Goal: Task Accomplishment & Management: Complete application form

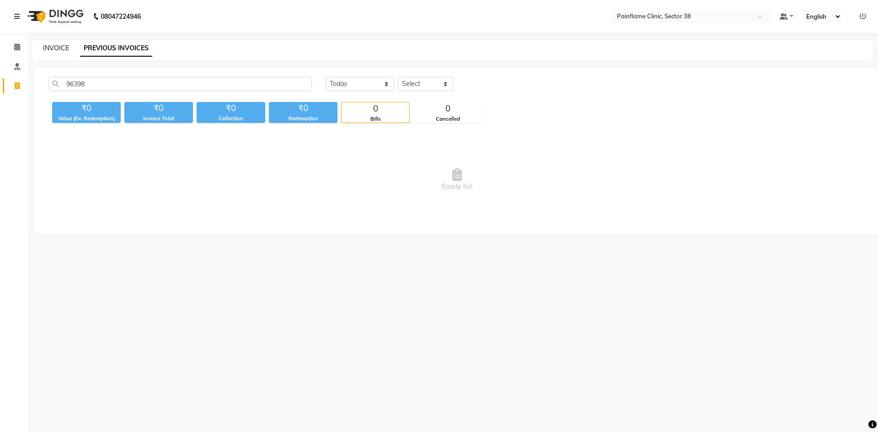
type input "96398"
click at [51, 46] on link "INVOICE" at bounding box center [56, 48] width 26 height 8
select select "service"
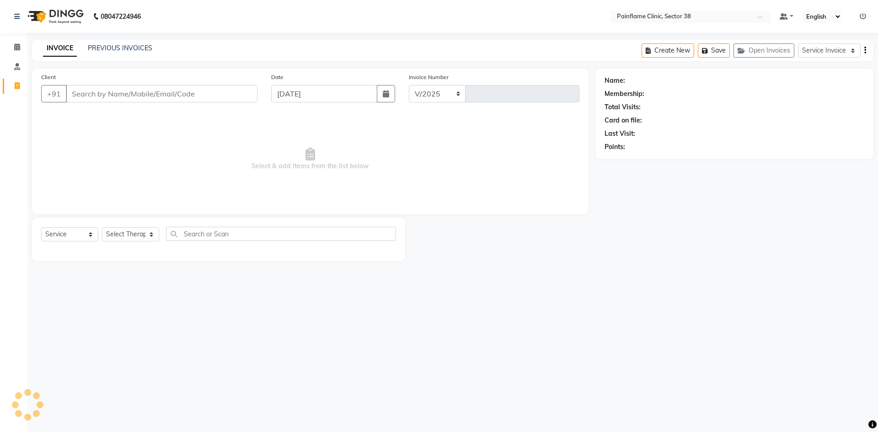
select select "3964"
type input "9871"
drag, startPoint x: 89, startPoint y: 92, endPoint x: 89, endPoint y: 84, distance: 8.7
click at [89, 91] on input "Client" at bounding box center [162, 93] width 192 height 17
type input "8889310112"
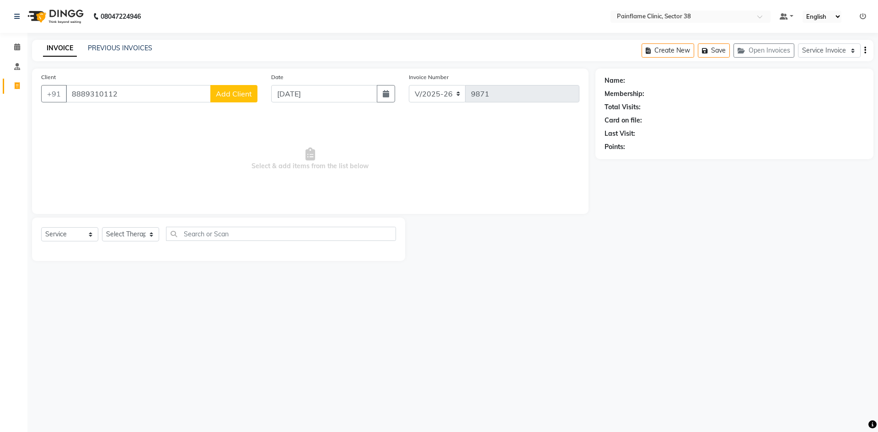
click at [224, 98] on span "Add Client" at bounding box center [234, 93] width 36 height 9
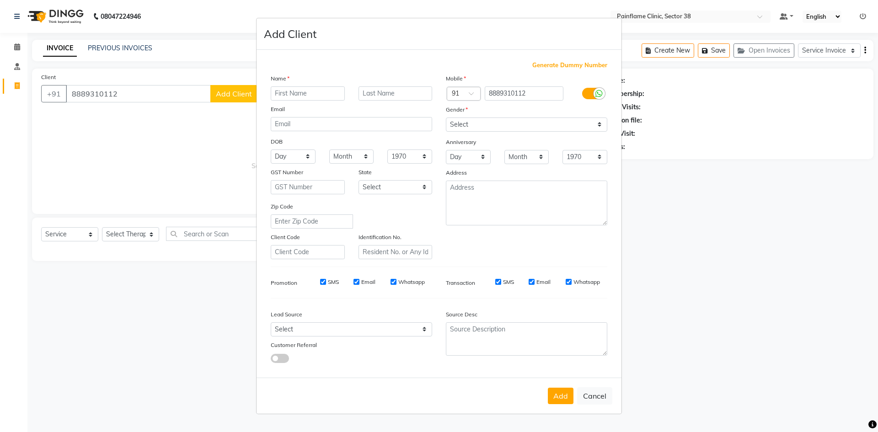
click at [284, 93] on input "text" at bounding box center [308, 93] width 74 height 14
type input "[PERSON_NAME]"
drag, startPoint x: 462, startPoint y: 128, endPoint x: 462, endPoint y: 133, distance: 5.0
click at [462, 133] on div "Mobile Country Code × 91 8889310112 Gender Select [DEMOGRAPHIC_DATA] [DEMOGRAPH…" at bounding box center [526, 167] width 175 height 186
select select "[DEMOGRAPHIC_DATA]"
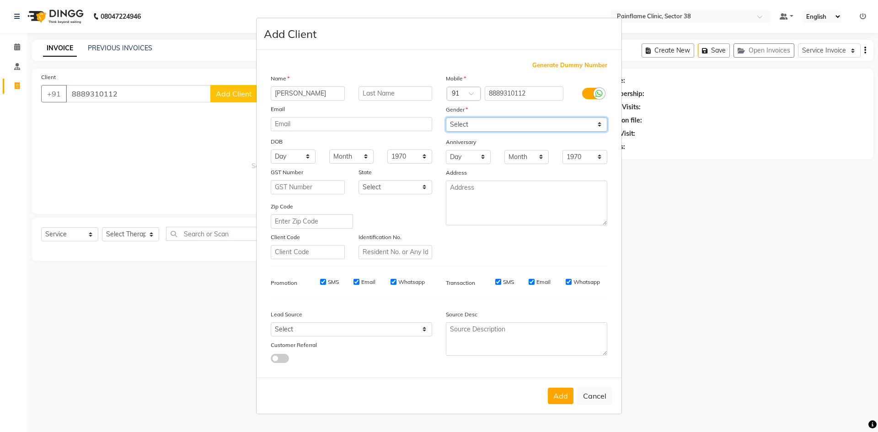
click at [446, 117] on select "Select [DEMOGRAPHIC_DATA] [DEMOGRAPHIC_DATA] Other Prefer Not To Say" at bounding box center [526, 124] width 161 height 14
drag, startPoint x: 558, startPoint y: 396, endPoint x: 512, endPoint y: 371, distance: 51.8
click at [556, 396] on button "Add" at bounding box center [561, 396] width 26 height 16
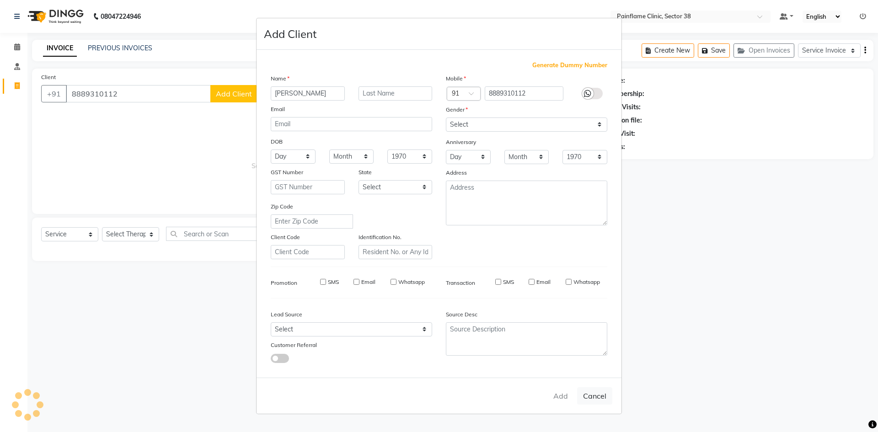
type input "88******12"
select select
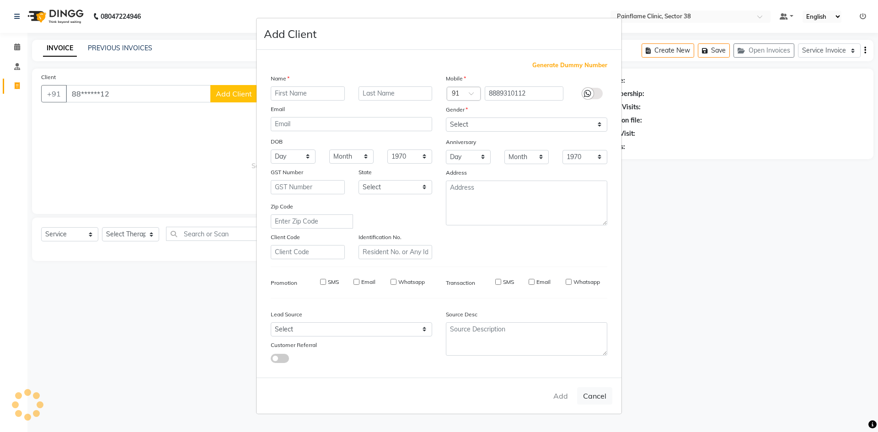
select select
checkbox input "false"
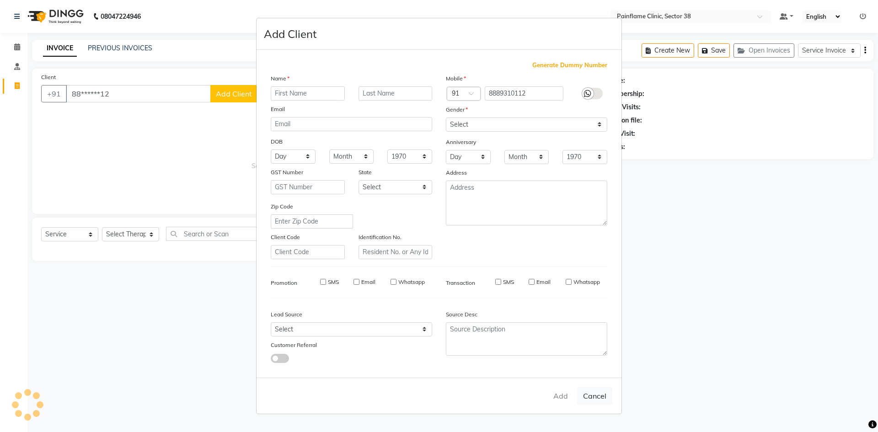
checkbox input "false"
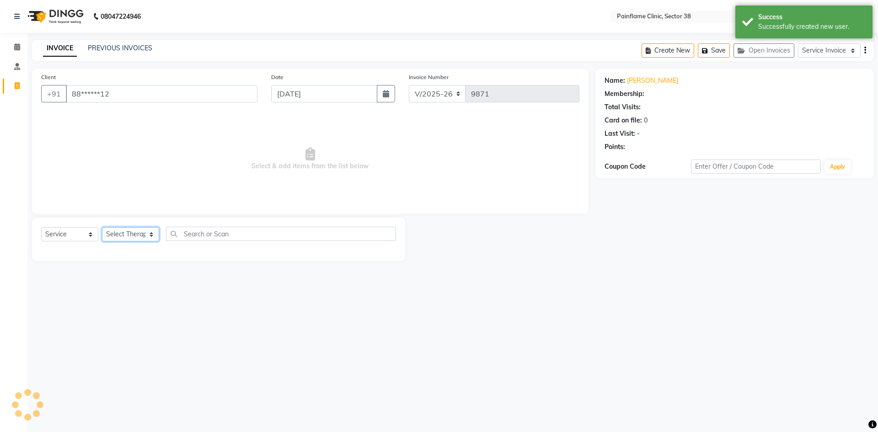
click at [111, 231] on select "Select Therapist [PERSON_NAME] Dr [PERSON_NAME] [PERSON_NAME] Dr [PERSON_NAME] …" at bounding box center [130, 234] width 57 height 14
select select "20214"
click at [102, 227] on select "Select Therapist [PERSON_NAME] Dr [PERSON_NAME] [PERSON_NAME] Dr [PERSON_NAME] …" at bounding box center [130, 234] width 57 height 14
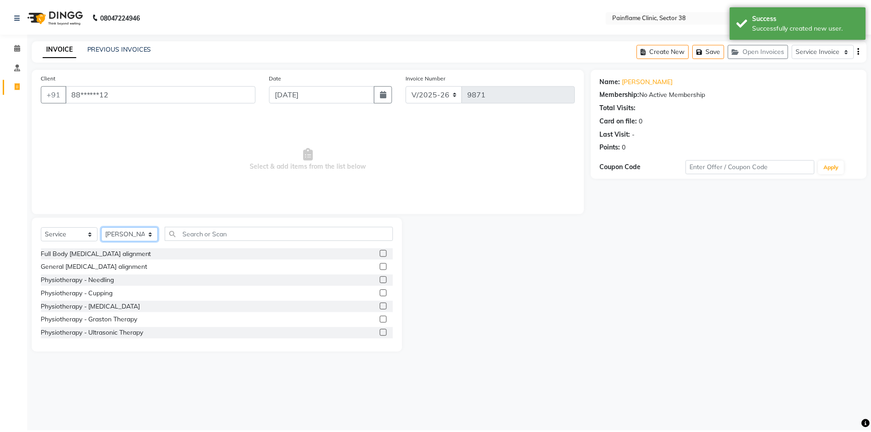
scroll to position [54, 0]
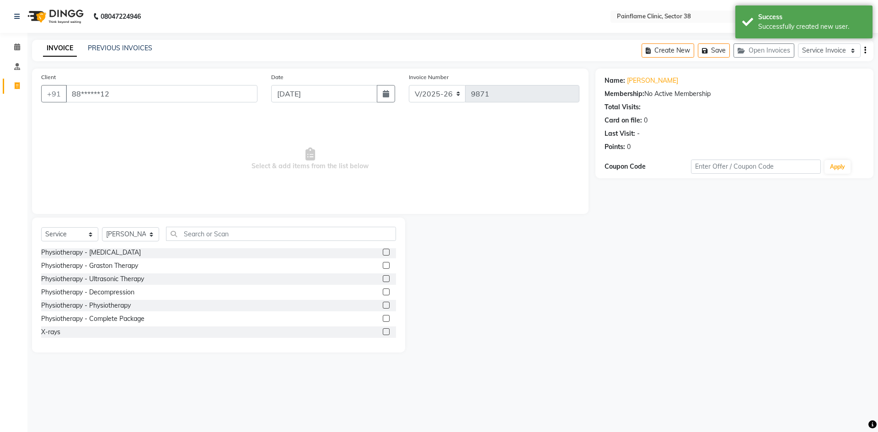
click at [383, 309] on div at bounding box center [386, 307] width 6 height 10
click at [383, 306] on label at bounding box center [386, 305] width 7 height 7
click at [383, 306] on input "checkbox" at bounding box center [386, 306] width 6 height 6
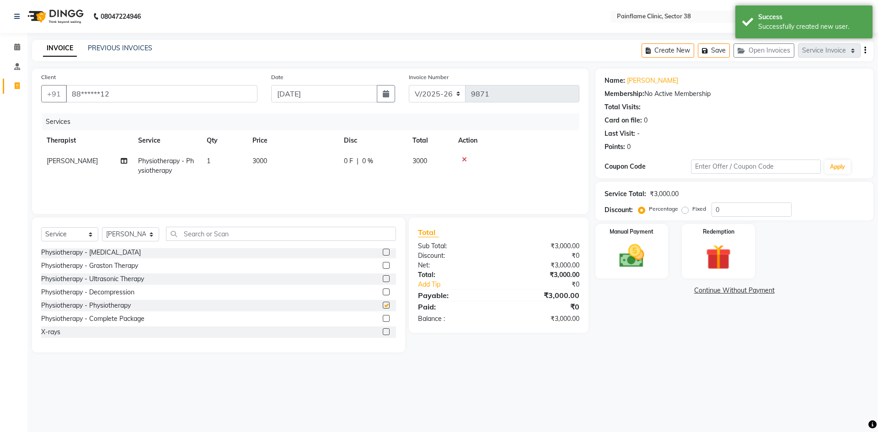
checkbox input "false"
click at [276, 165] on td "3000" at bounding box center [292, 166] width 91 height 30
select select "20214"
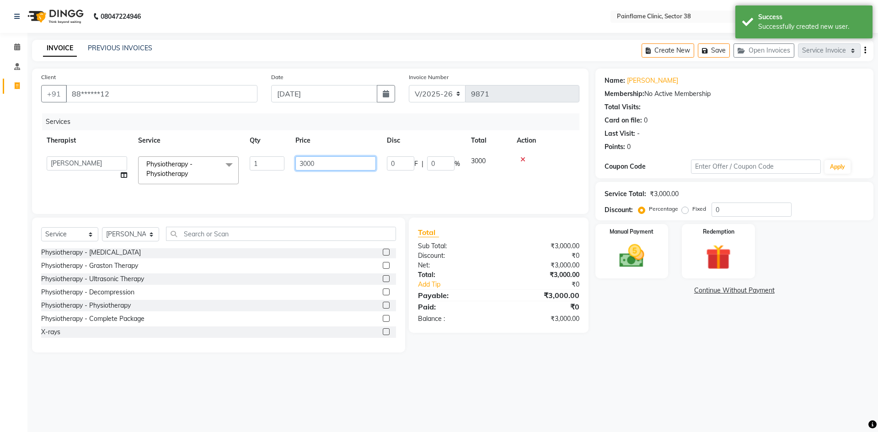
drag, startPoint x: 306, startPoint y: 164, endPoint x: 299, endPoint y: 167, distance: 7.8
click at [296, 169] on input "3000" at bounding box center [335, 163] width 80 height 14
type input "800"
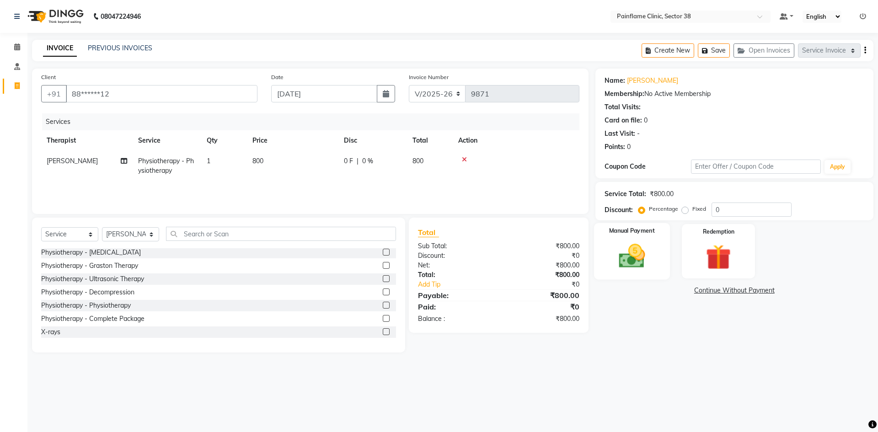
click at [630, 258] on img at bounding box center [631, 256] width 43 height 30
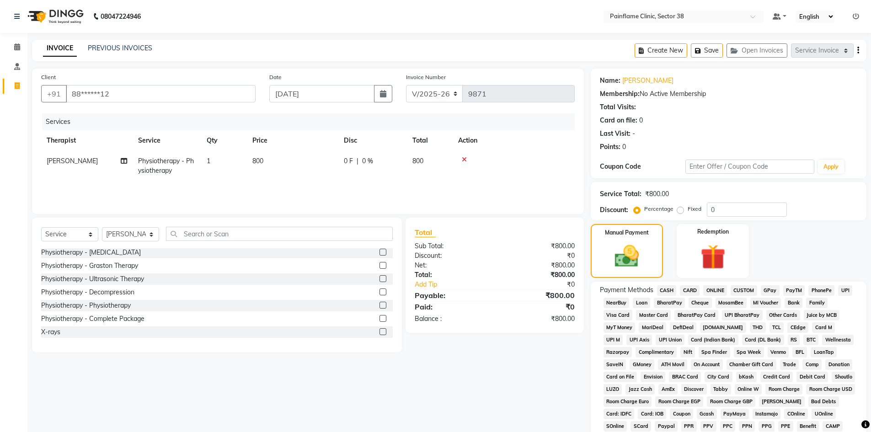
click at [841, 288] on span "UPI" at bounding box center [845, 290] width 14 height 11
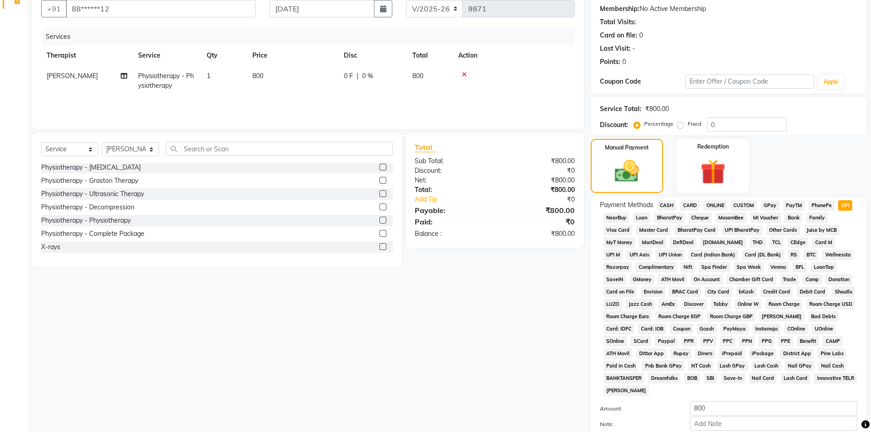
scroll to position [135, 0]
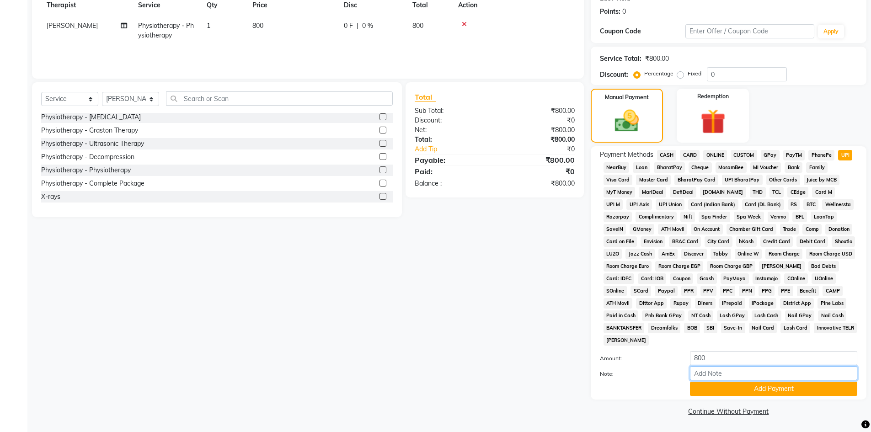
click at [711, 374] on input "Note:" at bounding box center [773, 373] width 167 height 14
type input "Online Consultation Fee"
drag, startPoint x: 599, startPoint y: 386, endPoint x: 448, endPoint y: 402, distance: 151.7
click at [436, 405] on div "Client +91 88******12 Date [DATE] Invoice Number V/2025 V/[PHONE_NUMBER] Servic…" at bounding box center [449, 175] width 848 height 485
click at [793, 389] on button "Add Payment" at bounding box center [773, 389] width 167 height 14
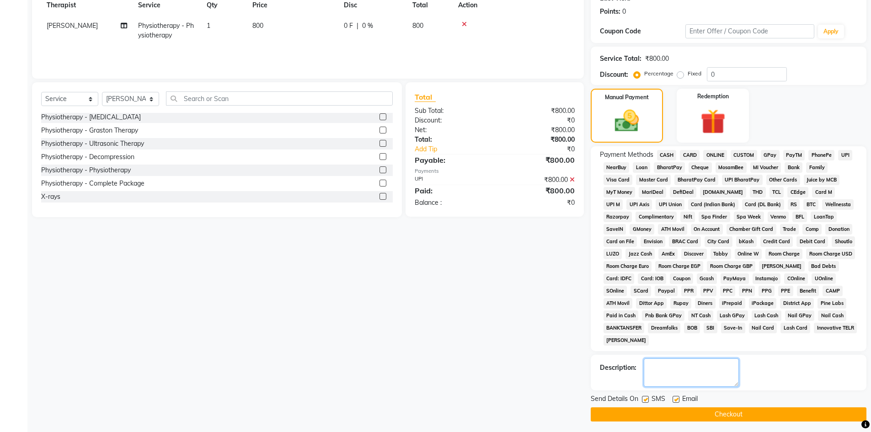
click at [661, 371] on textarea at bounding box center [691, 372] width 95 height 28
paste textarea "Online Consultation Fee"
type textarea "Online Consultation Fee"
click at [678, 395] on div "Email" at bounding box center [688, 399] width 32 height 11
drag, startPoint x: 644, startPoint y: 397, endPoint x: 677, endPoint y: 399, distance: 33.0
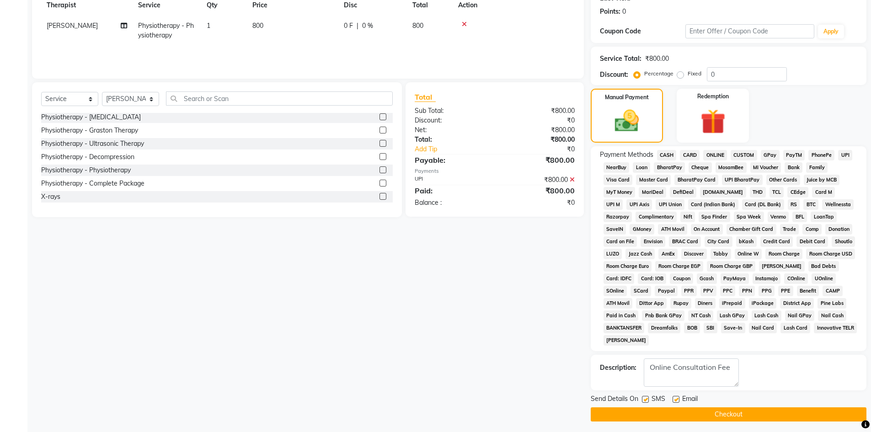
click at [644, 398] on label at bounding box center [645, 399] width 7 height 7
click at [644, 398] on input "checkbox" at bounding box center [645, 400] width 6 height 6
checkbox input "false"
drag, startPoint x: 674, startPoint y: 396, endPoint x: 669, endPoint y: 411, distance: 15.5
click at [674, 397] on label at bounding box center [675, 399] width 7 height 7
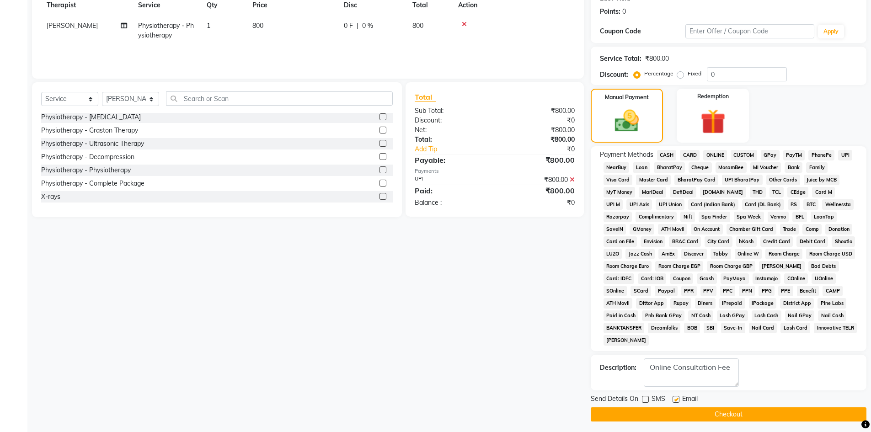
click at [674, 397] on input "checkbox" at bounding box center [675, 400] width 6 height 6
checkbox input "false"
click at [666, 412] on button "Checkout" at bounding box center [729, 414] width 276 height 14
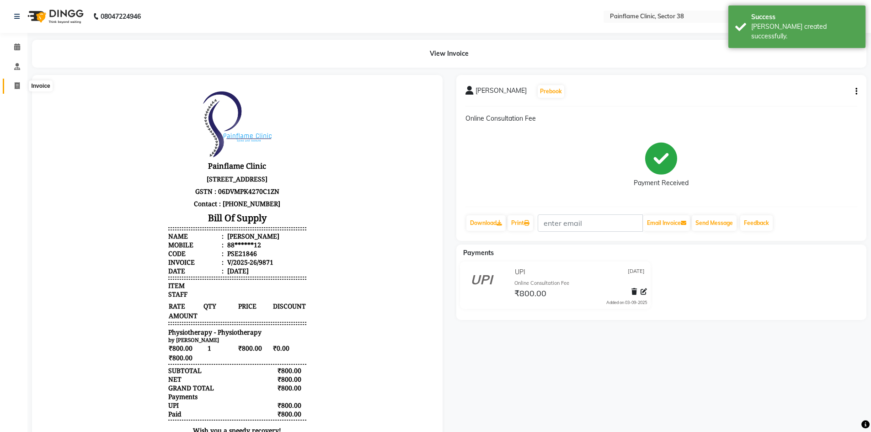
drag, startPoint x: 13, startPoint y: 88, endPoint x: 20, endPoint y: 88, distance: 6.4
click at [13, 88] on span at bounding box center [17, 86] width 16 height 11
select select "service"
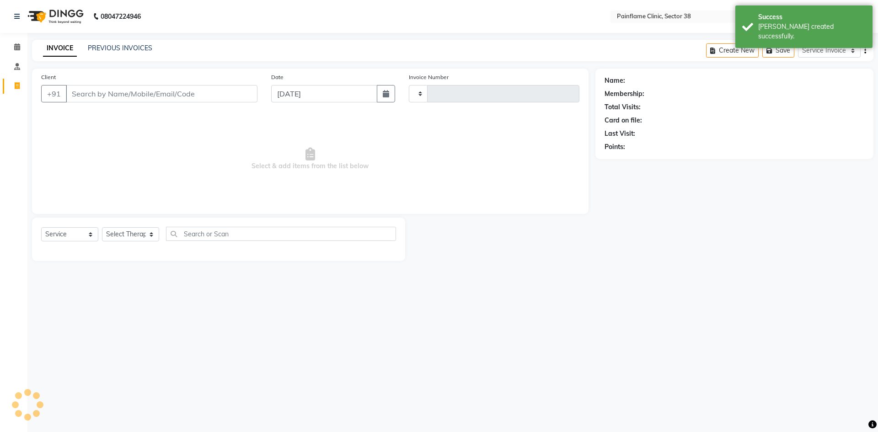
type input "9872"
select select "3964"
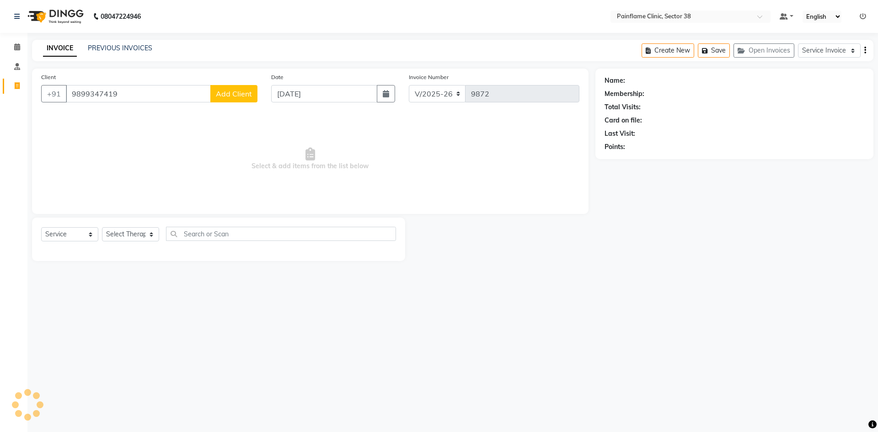
type input "9899347419"
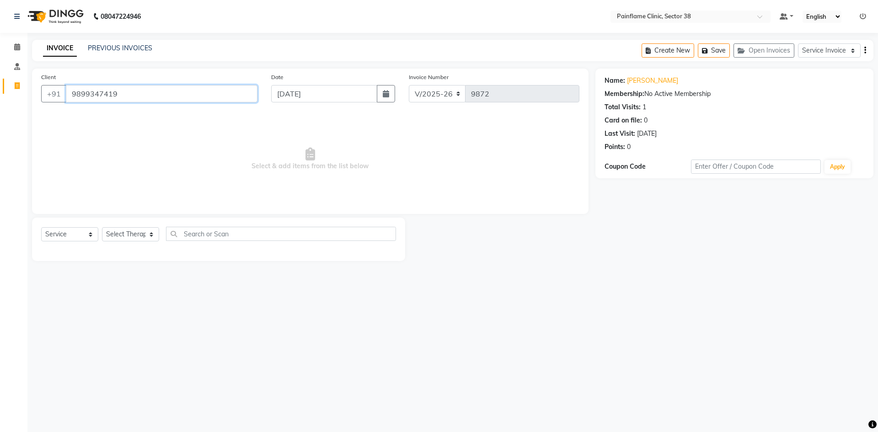
click at [80, 92] on input "9899347419" at bounding box center [162, 93] width 192 height 17
click at [80, 93] on input "9899347419" at bounding box center [162, 93] width 192 height 17
click at [138, 235] on select "Select Therapist [PERSON_NAME] Dr [PERSON_NAME] [PERSON_NAME] Dr [PERSON_NAME] …" at bounding box center [130, 234] width 57 height 14
select select "20209"
click at [102, 227] on select "Select Therapist [PERSON_NAME] Dr [PERSON_NAME] [PERSON_NAME] Dr [PERSON_NAME] …" at bounding box center [130, 234] width 57 height 14
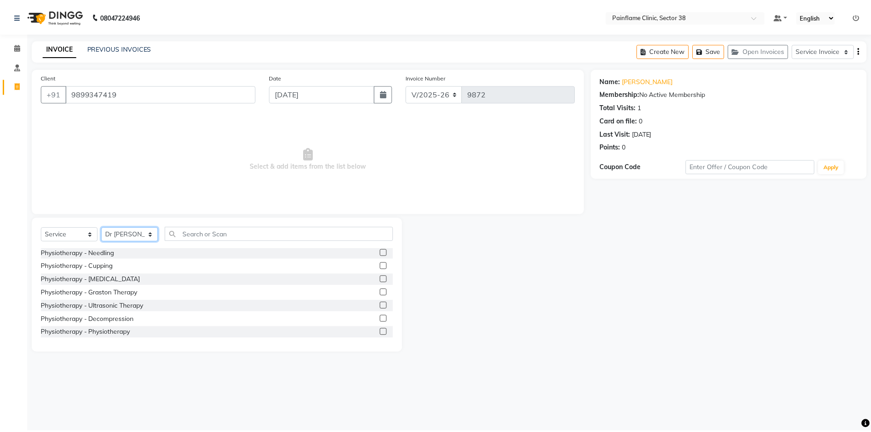
scroll to position [54, 0]
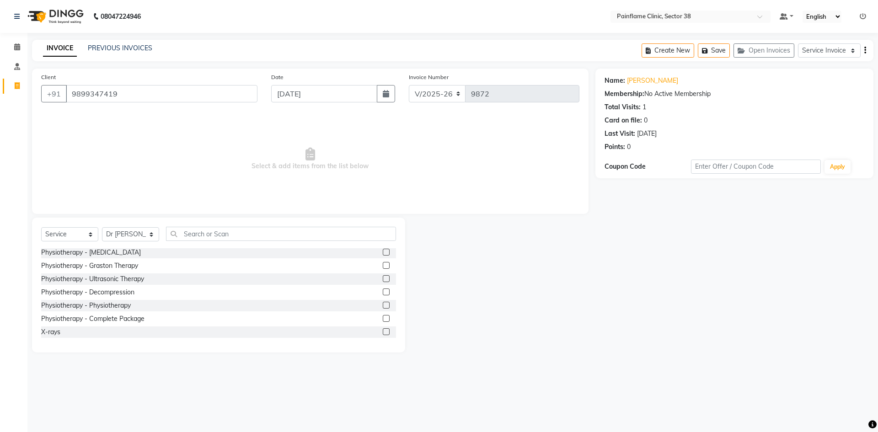
click at [383, 305] on label at bounding box center [386, 305] width 7 height 7
click at [383, 305] on input "checkbox" at bounding box center [386, 306] width 6 height 6
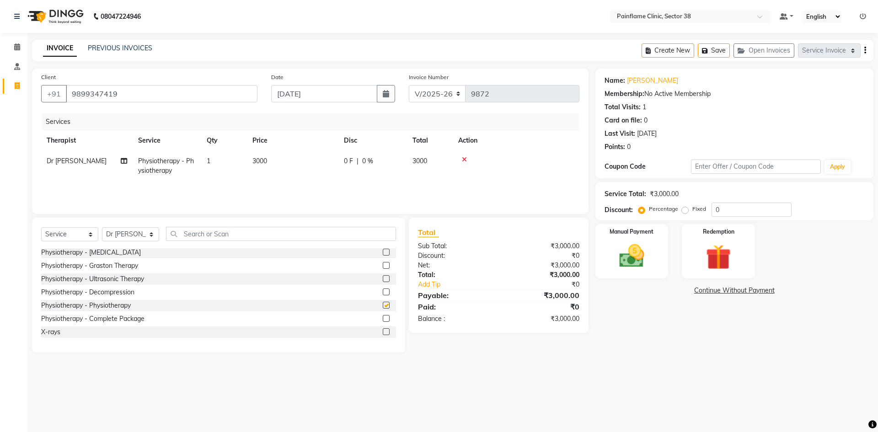
checkbox input "false"
click at [276, 152] on td "3000" at bounding box center [292, 166] width 91 height 30
select select "20209"
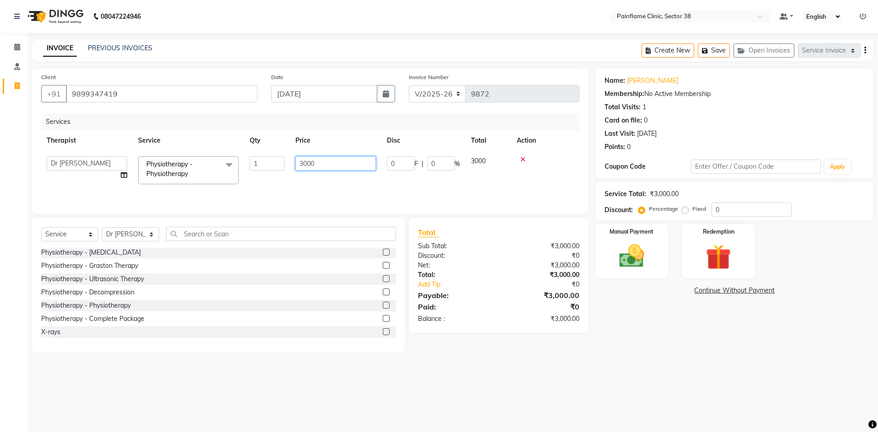
drag, startPoint x: 306, startPoint y: 163, endPoint x: 280, endPoint y: 170, distance: 26.9
click at [280, 170] on tr "[PERSON_NAME] Dr [PERSON_NAME] [PERSON_NAME] Dr [PERSON_NAME] Dr. Suraj [PERSON…" at bounding box center [310, 170] width 538 height 39
type input "1000"
click at [629, 265] on img at bounding box center [631, 256] width 43 height 30
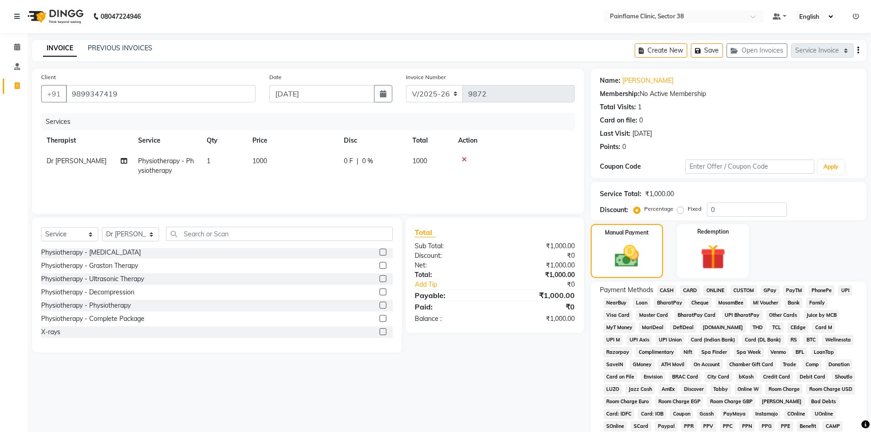
click at [849, 289] on span "UPI" at bounding box center [845, 290] width 14 height 11
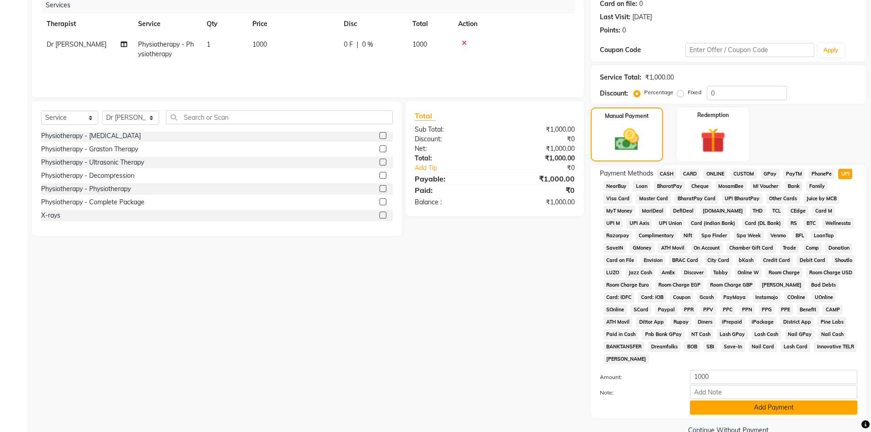
scroll to position [135, 0]
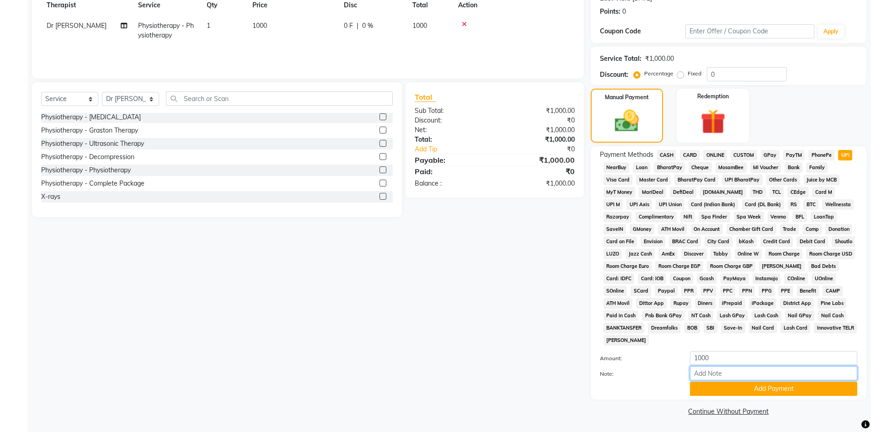
click at [763, 370] on input "Note:" at bounding box center [773, 373] width 167 height 14
type input "Adv Payment For Package"
click at [719, 390] on button "Add Payment" at bounding box center [773, 389] width 167 height 14
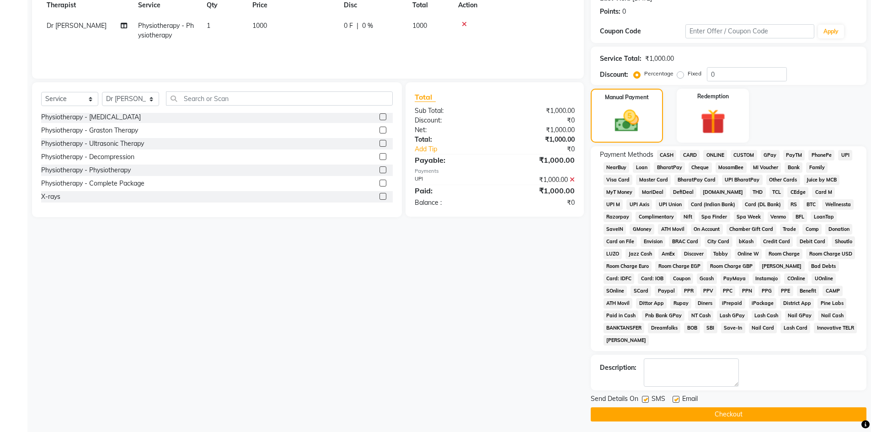
click at [676, 401] on label at bounding box center [675, 399] width 7 height 7
click at [676, 401] on input "checkbox" at bounding box center [675, 400] width 6 height 6
checkbox input "false"
click at [645, 402] on label at bounding box center [645, 399] width 7 height 7
click at [645, 402] on input "checkbox" at bounding box center [645, 400] width 6 height 6
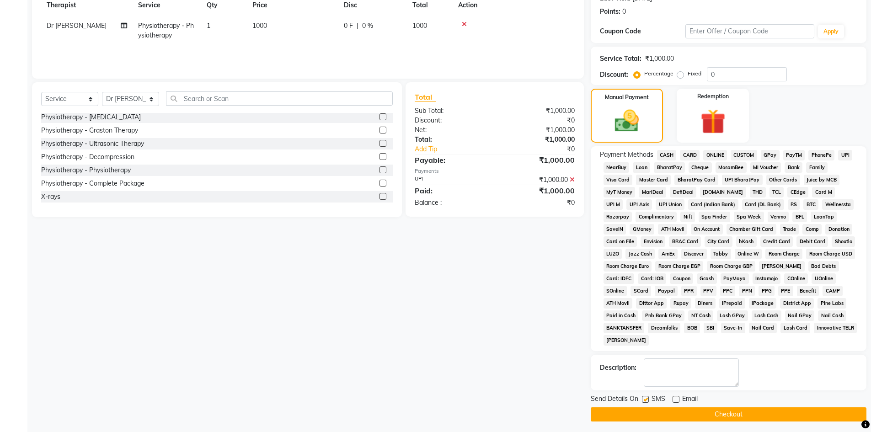
checkbox input "false"
click at [647, 416] on button "Checkout" at bounding box center [729, 414] width 276 height 14
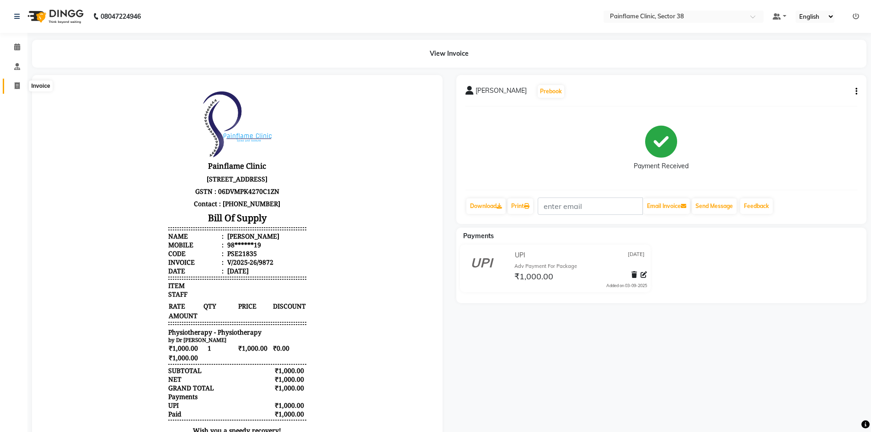
click at [20, 89] on span at bounding box center [17, 86] width 16 height 11
select select "service"
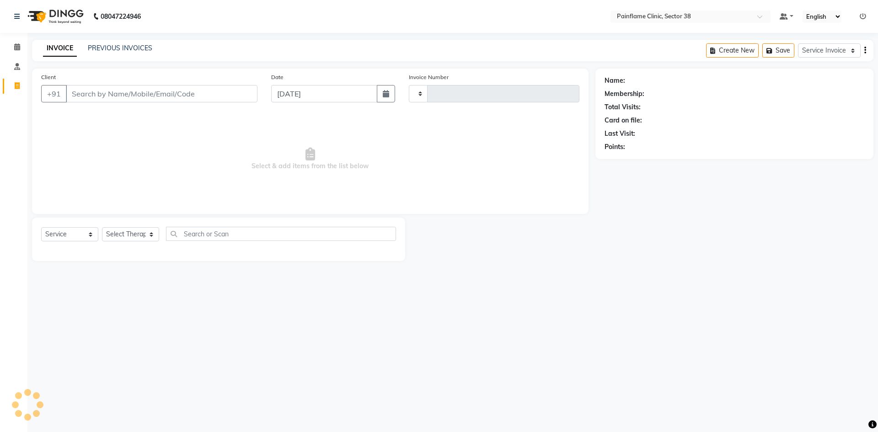
type input "9873"
select select "3964"
click at [86, 86] on input "Client" at bounding box center [162, 93] width 192 height 17
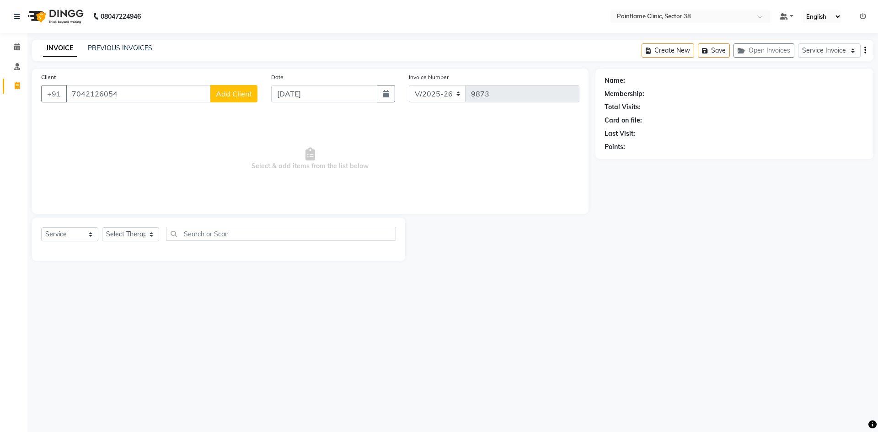
type input "7042126054"
click at [228, 93] on span "Add Client" at bounding box center [234, 93] width 36 height 9
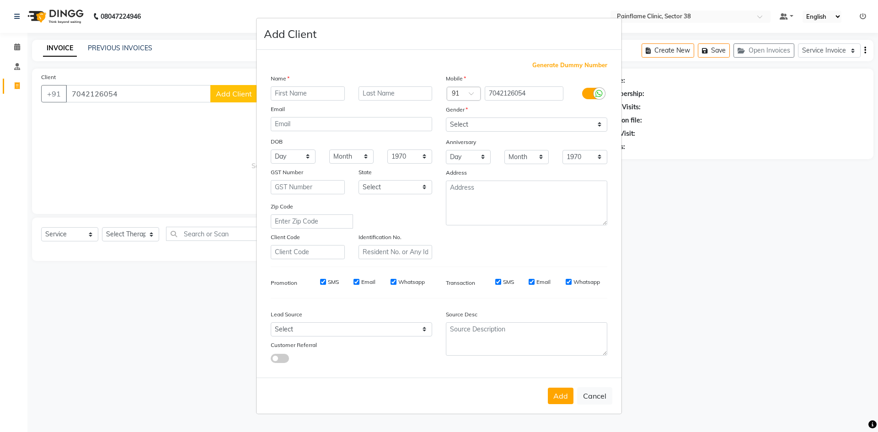
click at [295, 96] on input "text" at bounding box center [308, 93] width 74 height 14
type input "[PERSON_NAME]"
drag, startPoint x: 494, startPoint y: 123, endPoint x: 494, endPoint y: 129, distance: 5.9
click at [494, 123] on select "Select [DEMOGRAPHIC_DATA] [DEMOGRAPHIC_DATA] Other Prefer Not To Say" at bounding box center [526, 124] width 161 height 14
select select "[DEMOGRAPHIC_DATA]"
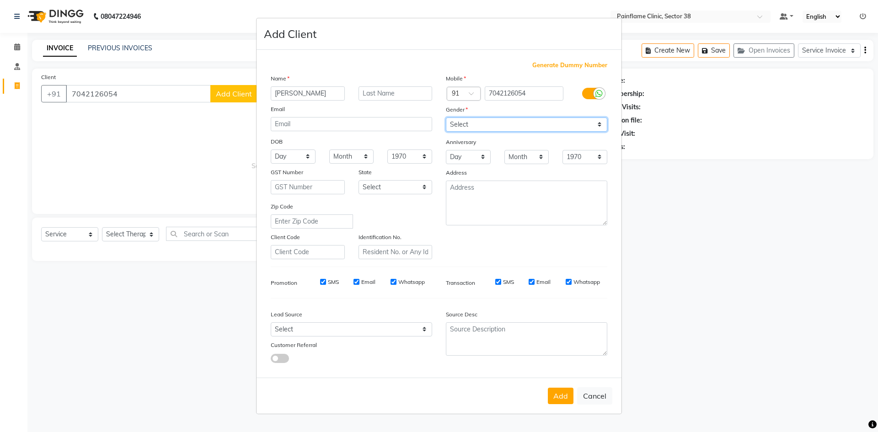
click at [446, 117] on select "Select [DEMOGRAPHIC_DATA] [DEMOGRAPHIC_DATA] Other Prefer Not To Say" at bounding box center [526, 124] width 161 height 14
click at [553, 394] on button "Add" at bounding box center [561, 396] width 26 height 16
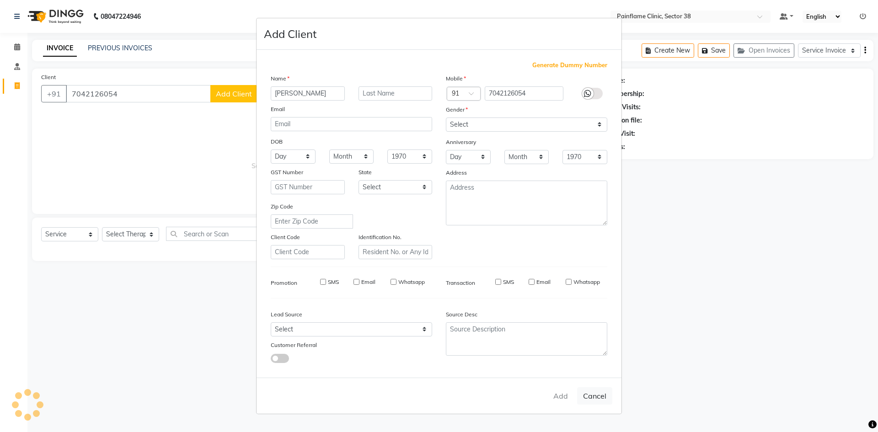
type input "70******54"
select select
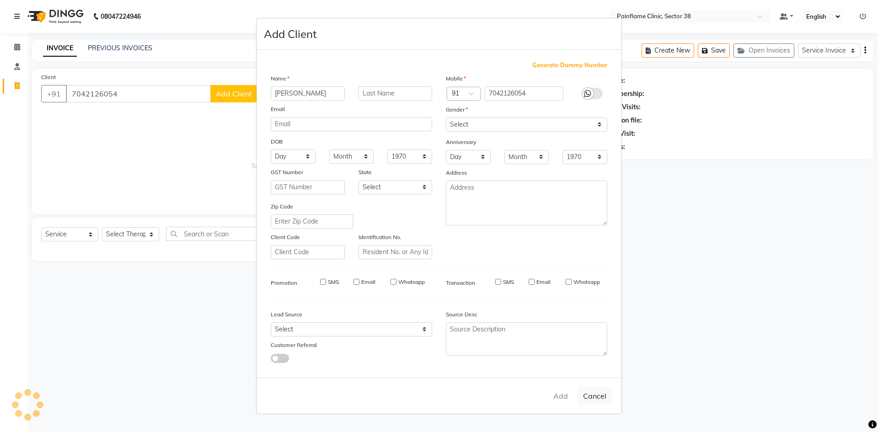
select select
checkbox input "false"
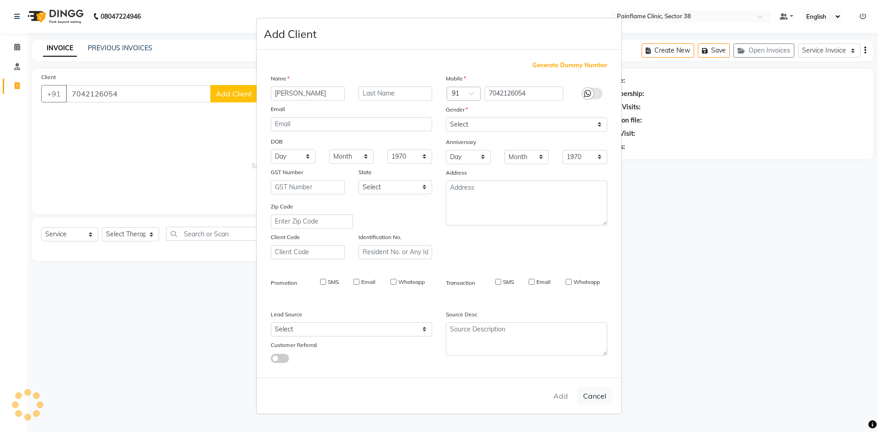
checkbox input "false"
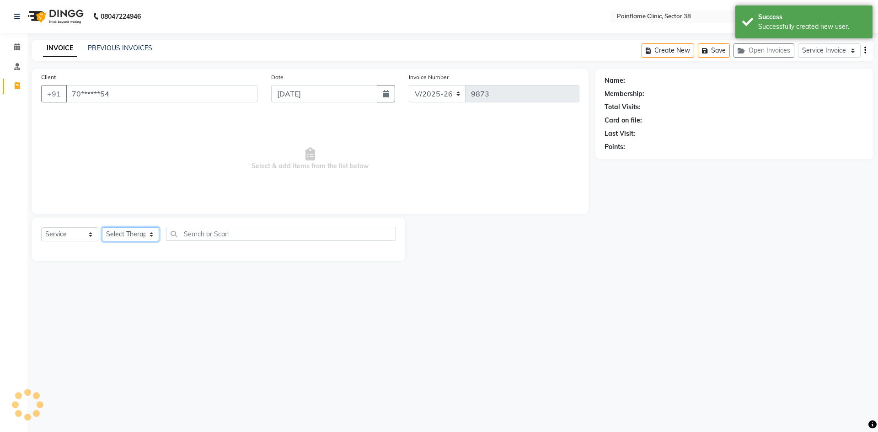
click at [135, 231] on select "Select Therapist [PERSON_NAME] Dr [PERSON_NAME] [PERSON_NAME] Dr [PERSON_NAME] …" at bounding box center [130, 234] width 57 height 14
select select "20214"
click at [102, 227] on select "Select Therapist [PERSON_NAME] Dr [PERSON_NAME] [PERSON_NAME] Dr [PERSON_NAME] …" at bounding box center [130, 234] width 57 height 14
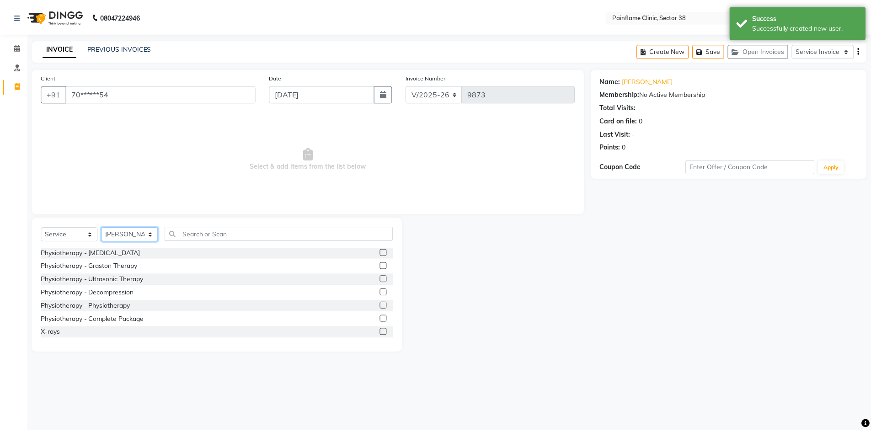
scroll to position [54, 0]
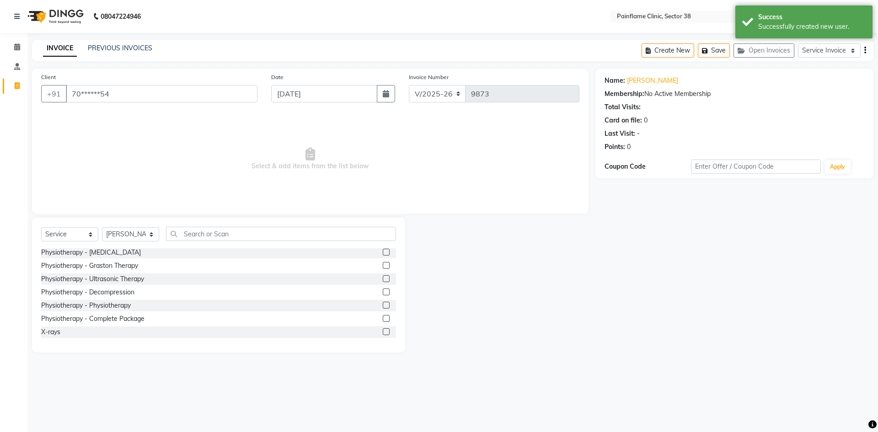
click at [383, 303] on label at bounding box center [386, 305] width 7 height 7
click at [383, 303] on input "checkbox" at bounding box center [386, 306] width 6 height 6
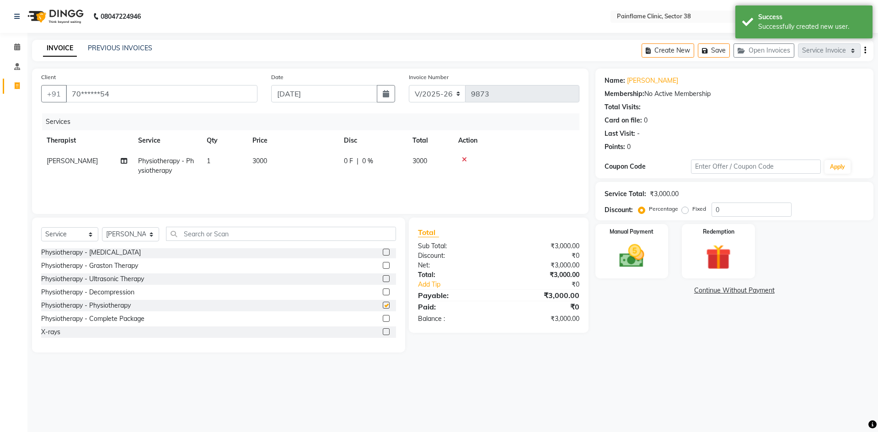
checkbox input "false"
click at [283, 162] on td "3000" at bounding box center [292, 166] width 91 height 30
select select "20214"
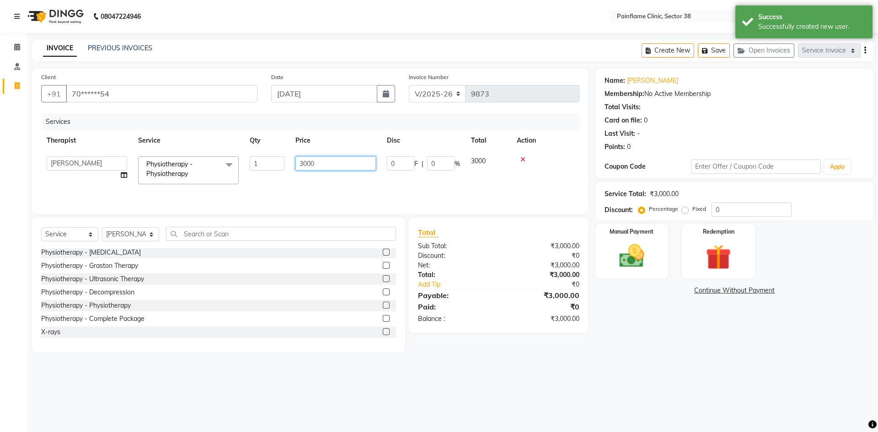
drag, startPoint x: 311, startPoint y: 163, endPoint x: 291, endPoint y: 171, distance: 22.0
click at [291, 171] on td "3000" at bounding box center [335, 170] width 91 height 39
type input "800"
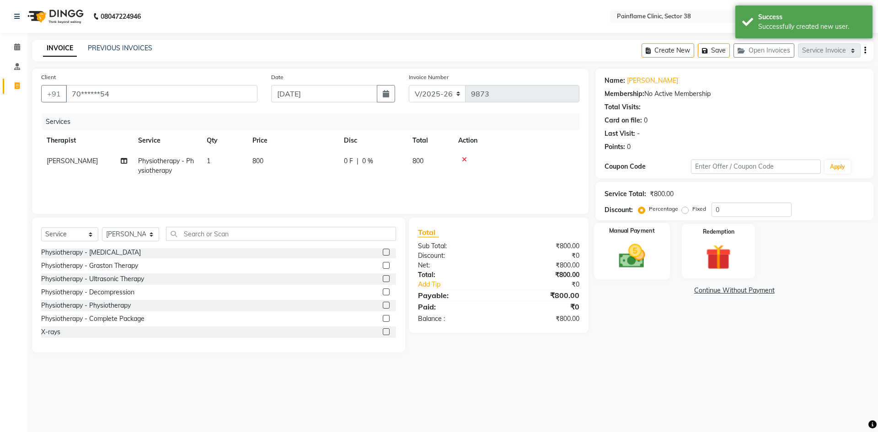
click at [630, 258] on img at bounding box center [631, 256] width 43 height 30
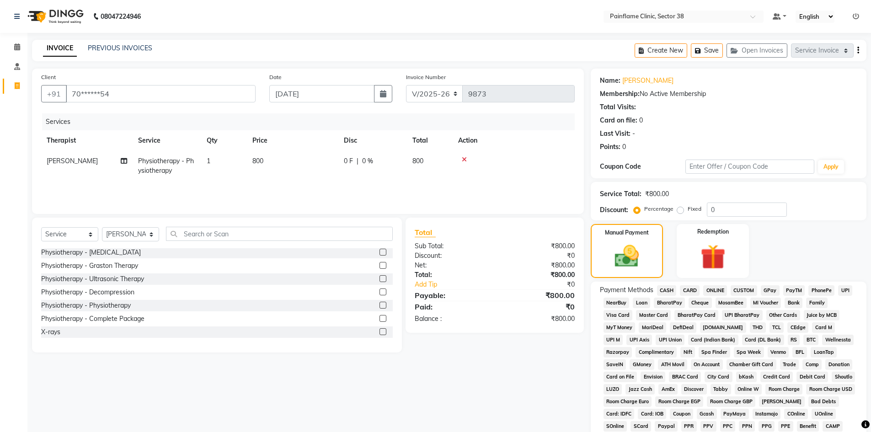
click at [841, 287] on span "UPI" at bounding box center [845, 290] width 14 height 11
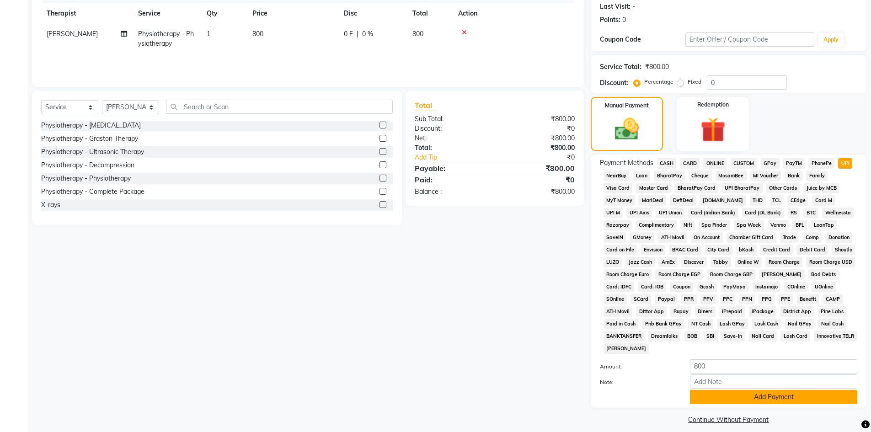
scroll to position [135, 0]
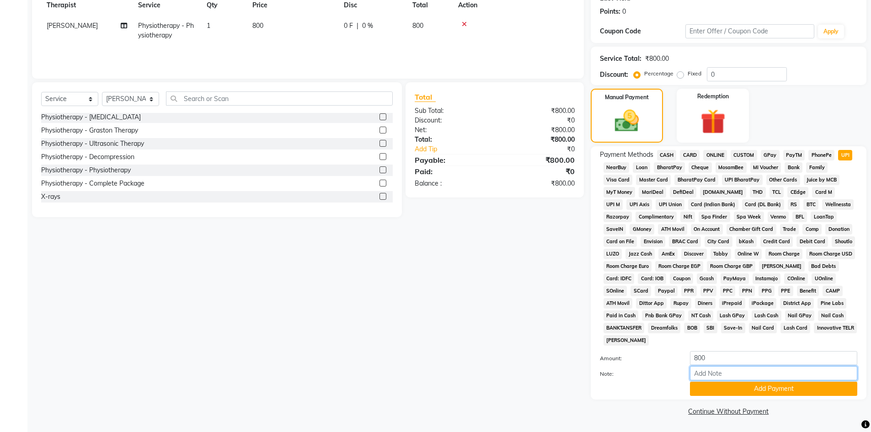
drag, startPoint x: 761, startPoint y: 371, endPoint x: 763, endPoint y: 367, distance: 4.8
click at [761, 371] on input "Note:" at bounding box center [773, 373] width 167 height 14
type input "Adv Payment For Package"
drag, startPoint x: 781, startPoint y: 375, endPoint x: 580, endPoint y: 378, distance: 200.2
click at [580, 378] on div "Client +91 70******54 Date [DATE] Invoice Number V/2025 V/[PHONE_NUMBER] Servic…" at bounding box center [449, 175] width 848 height 485
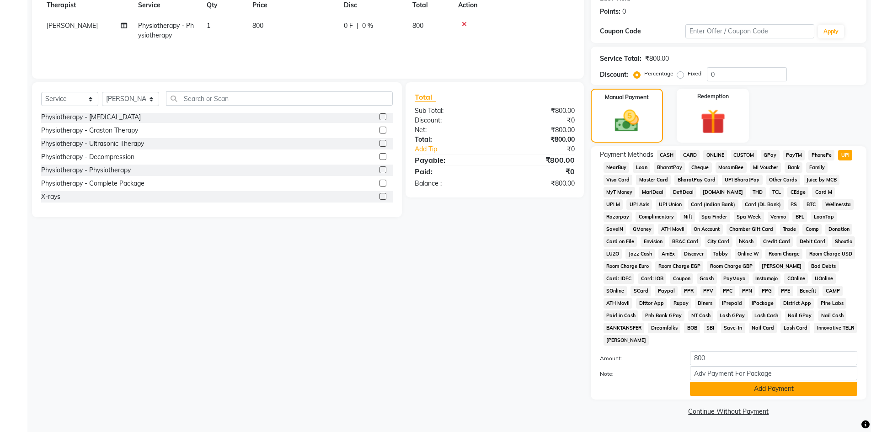
click at [740, 387] on button "Add Payment" at bounding box center [773, 389] width 167 height 14
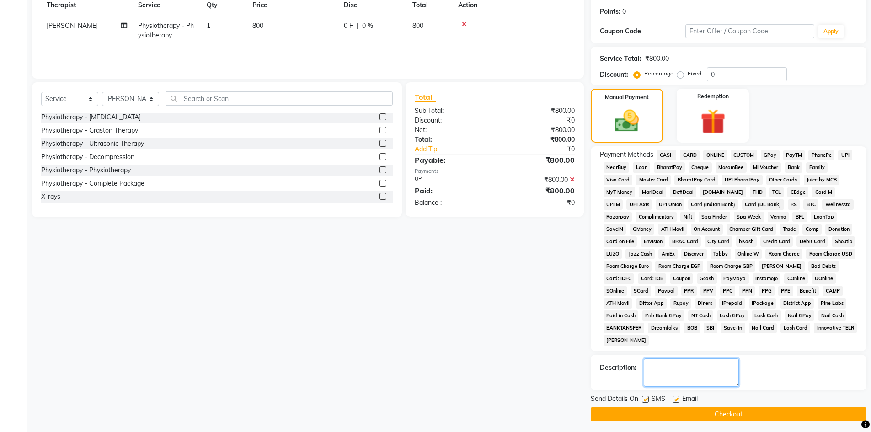
click at [713, 375] on textarea at bounding box center [691, 372] width 95 height 28
paste textarea "Adv Payment For Package"
type textarea "Adv Payment For Package"
click at [676, 398] on label at bounding box center [675, 399] width 7 height 7
click at [676, 398] on input "checkbox" at bounding box center [675, 400] width 6 height 6
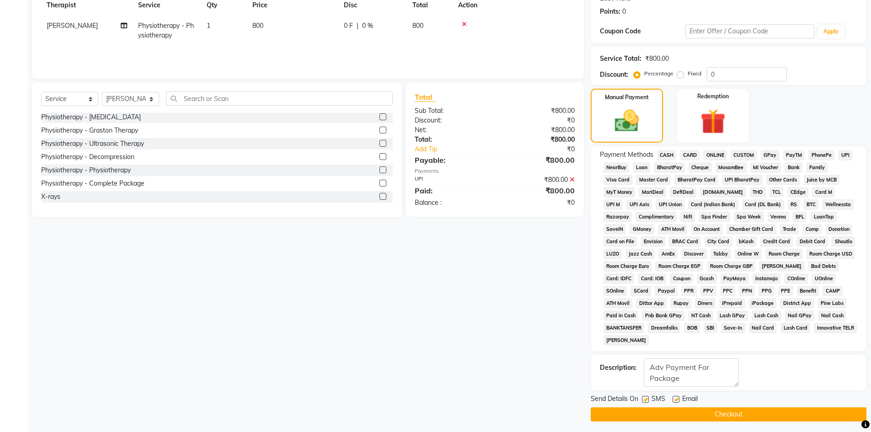
checkbox input "false"
click at [642, 399] on label at bounding box center [645, 399] width 7 height 7
click at [642, 399] on input "checkbox" at bounding box center [645, 400] width 6 height 6
checkbox input "false"
click at [644, 414] on button "Checkout" at bounding box center [729, 414] width 276 height 14
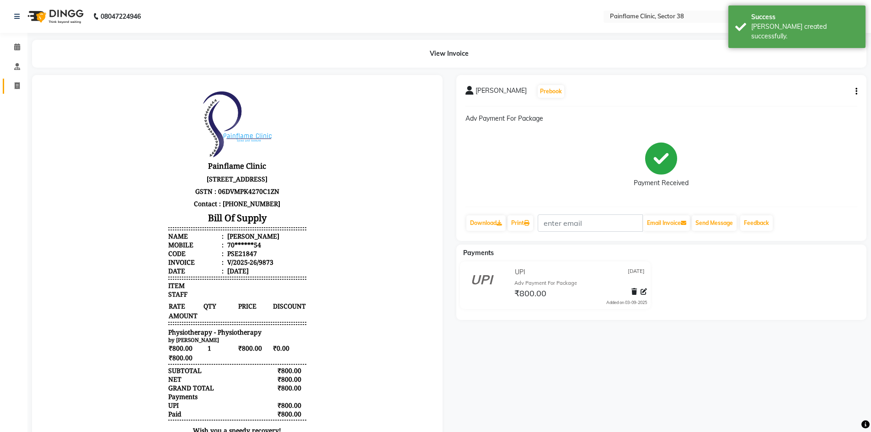
click at [18, 86] on icon at bounding box center [17, 85] width 5 height 7
select select "service"
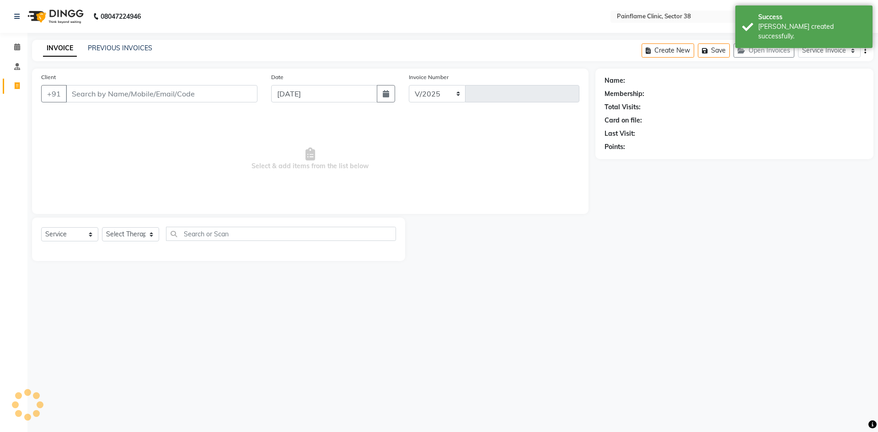
select select "3964"
type input "9874"
click at [112, 92] on input "Client" at bounding box center [162, 93] width 192 height 17
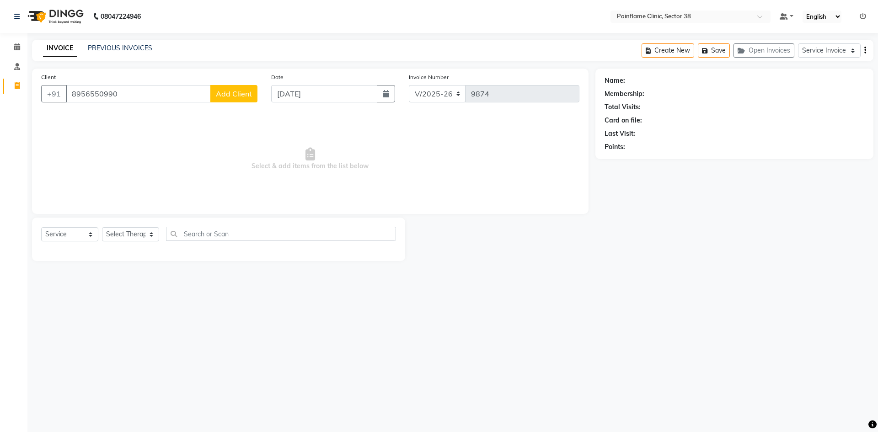
type input "8956550990"
click at [233, 92] on span "Add Client" at bounding box center [234, 93] width 36 height 9
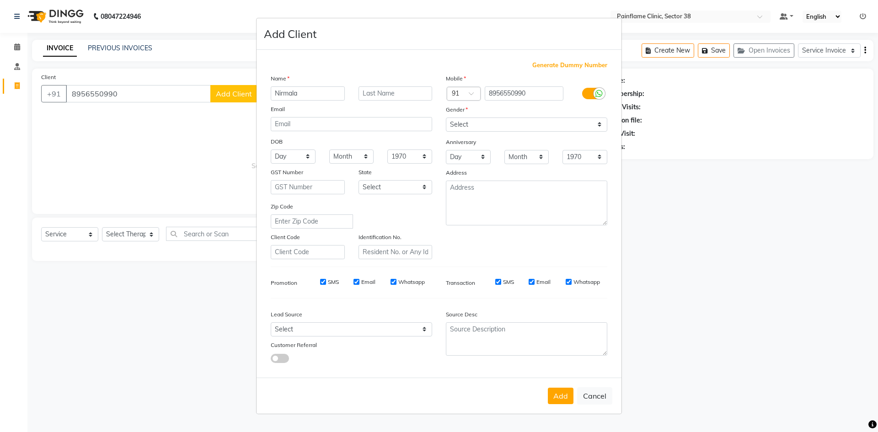
type input "Nirmala"
click at [511, 123] on select "Select [DEMOGRAPHIC_DATA] [DEMOGRAPHIC_DATA] Other Prefer Not To Say" at bounding box center [526, 124] width 161 height 14
select select "[DEMOGRAPHIC_DATA]"
click at [446, 117] on select "Select [DEMOGRAPHIC_DATA] [DEMOGRAPHIC_DATA] Other Prefer Not To Say" at bounding box center [526, 124] width 161 height 14
click at [552, 391] on button "Add" at bounding box center [561, 396] width 26 height 16
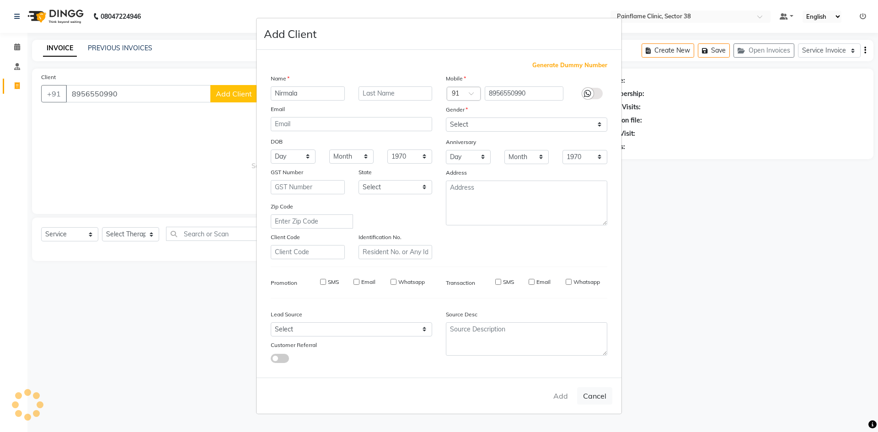
type input "89******90"
select select
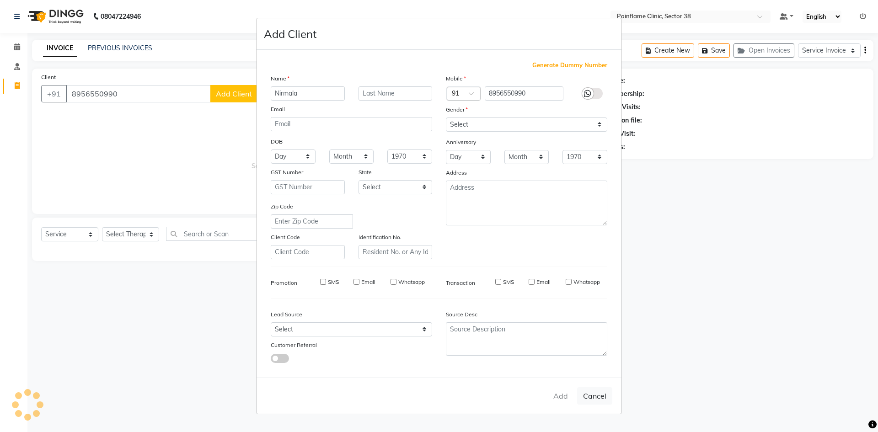
select select
checkbox input "false"
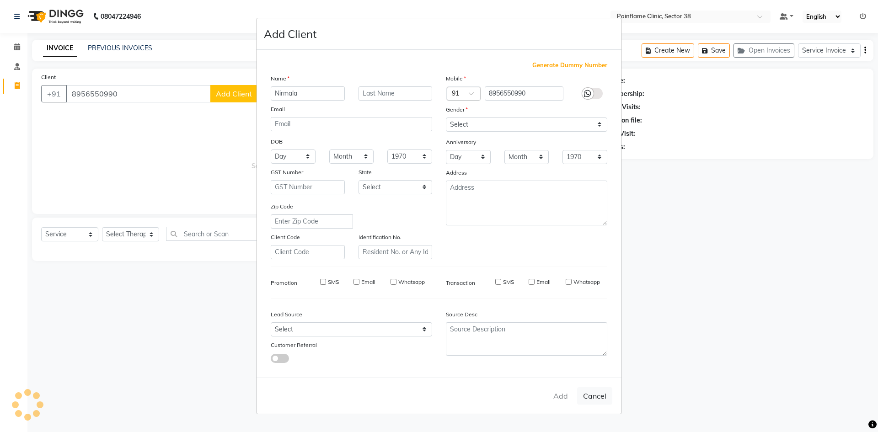
checkbox input "false"
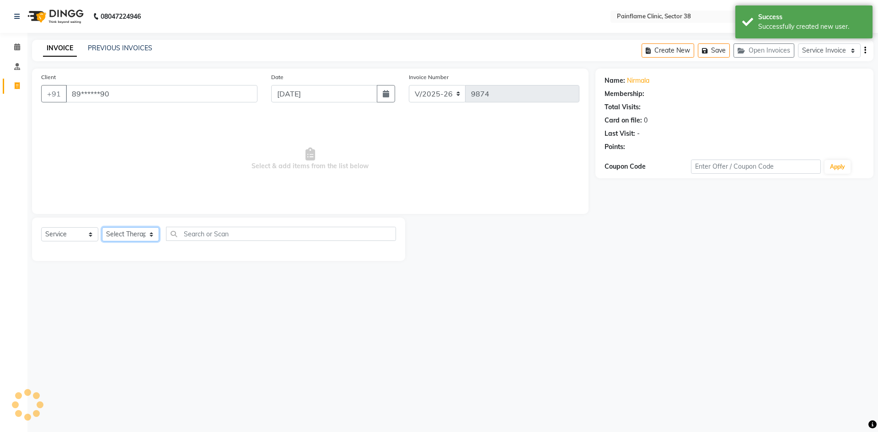
drag, startPoint x: 151, startPoint y: 235, endPoint x: 149, endPoint y: 241, distance: 6.1
click at [151, 235] on select "Select Therapist [PERSON_NAME] Dr [PERSON_NAME] [PERSON_NAME] Dr [PERSON_NAME] …" at bounding box center [130, 234] width 57 height 14
select select "20214"
click at [102, 227] on select "Select Therapist [PERSON_NAME] Dr [PERSON_NAME] [PERSON_NAME] Dr [PERSON_NAME] …" at bounding box center [130, 234] width 57 height 14
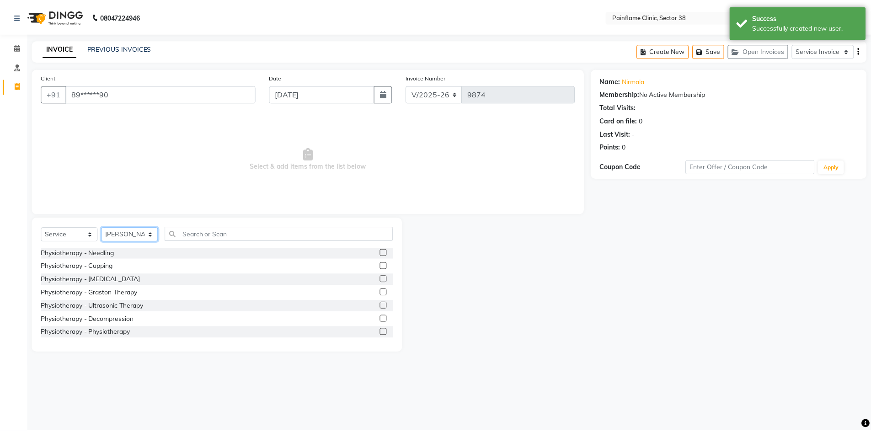
scroll to position [54, 0]
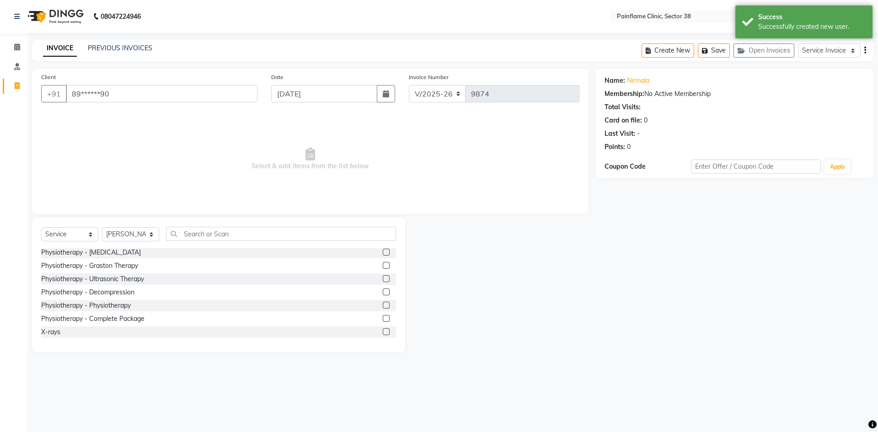
click at [383, 304] on div at bounding box center [389, 305] width 13 height 11
click at [383, 306] on label at bounding box center [386, 305] width 7 height 7
click at [383, 306] on input "checkbox" at bounding box center [386, 306] width 6 height 6
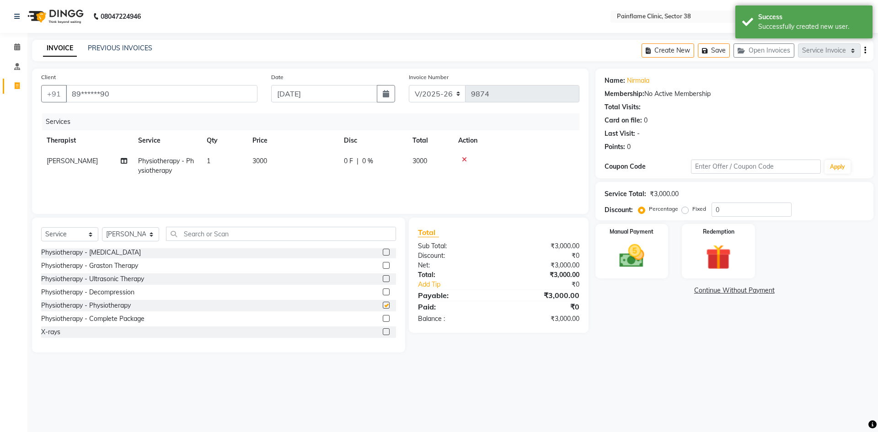
checkbox input "false"
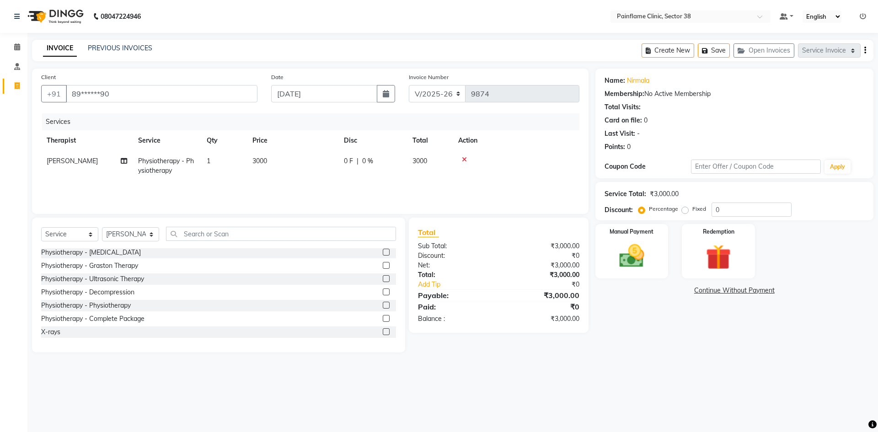
click at [270, 163] on td "3000" at bounding box center [292, 166] width 91 height 30
select select "20214"
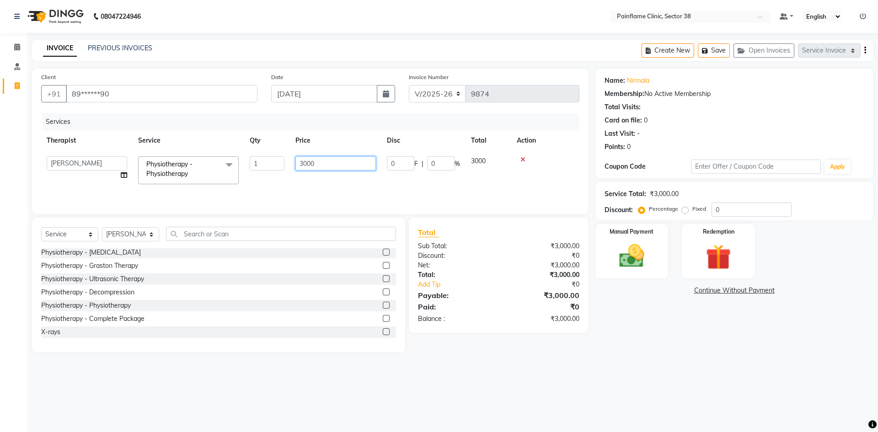
drag, startPoint x: 307, startPoint y: 164, endPoint x: 249, endPoint y: 174, distance: 58.9
click at [249, 173] on tr "[PERSON_NAME] Dr [PERSON_NAME] [PERSON_NAME] Dr [PERSON_NAME] Dr. Suraj [PERSON…" at bounding box center [310, 170] width 538 height 39
type input "800"
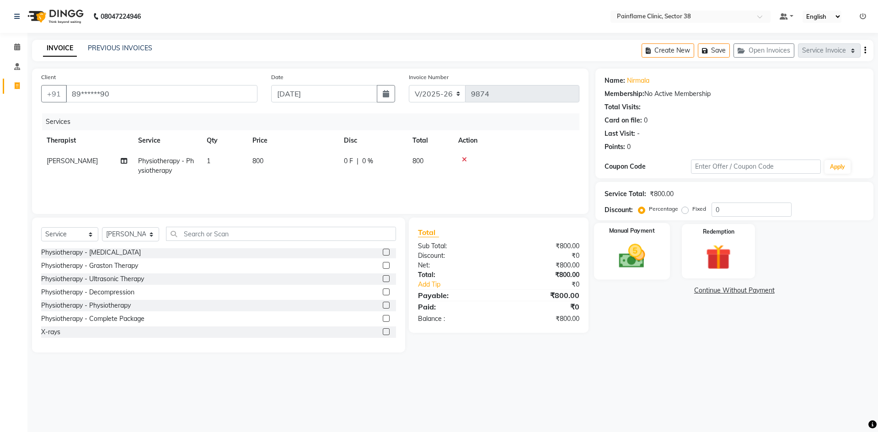
click at [616, 257] on img at bounding box center [631, 256] width 43 height 30
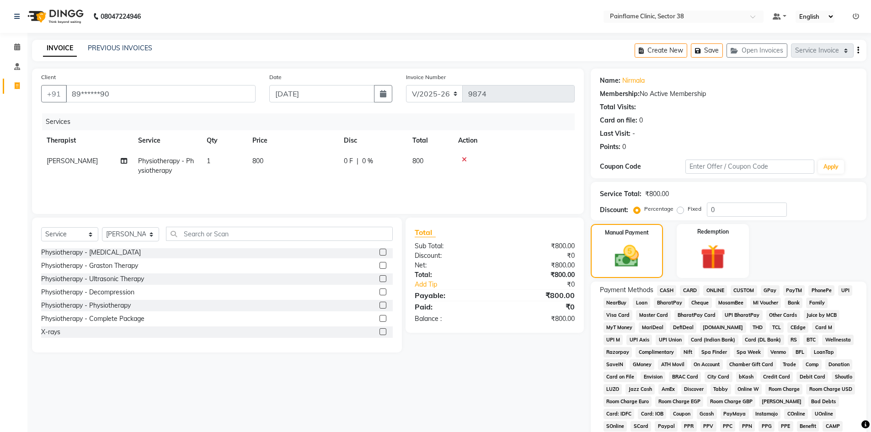
click at [848, 289] on span "UPI" at bounding box center [845, 290] width 14 height 11
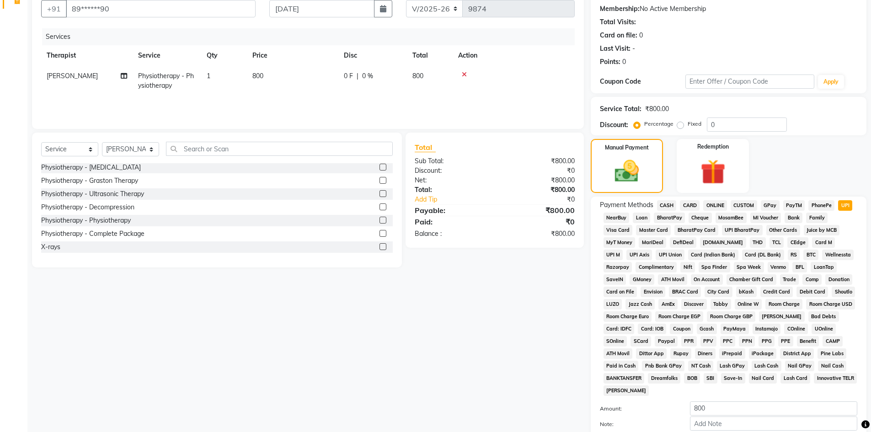
scroll to position [91, 0]
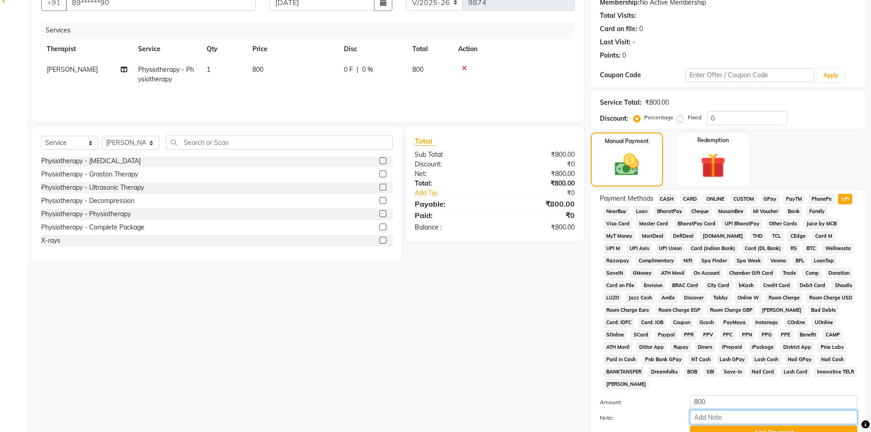
drag, startPoint x: 708, startPoint y: 423, endPoint x: 723, endPoint y: 397, distance: 30.1
click at [708, 422] on input "Note:" at bounding box center [773, 417] width 167 height 14
type input "Online Consultation Fee"
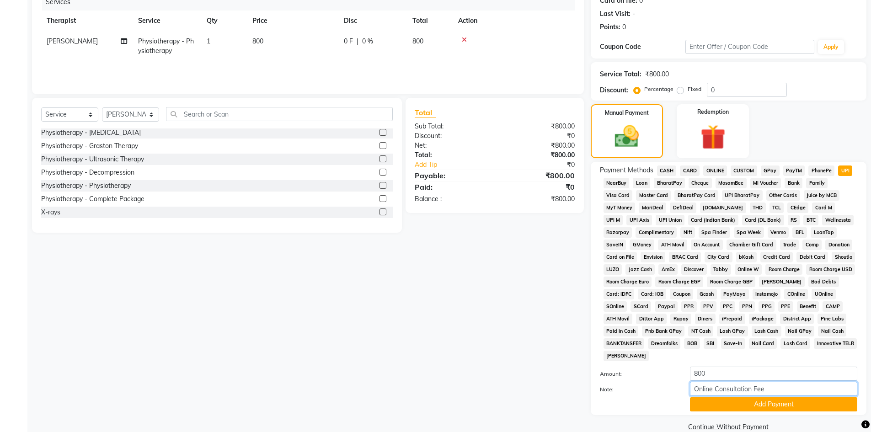
scroll to position [135, 0]
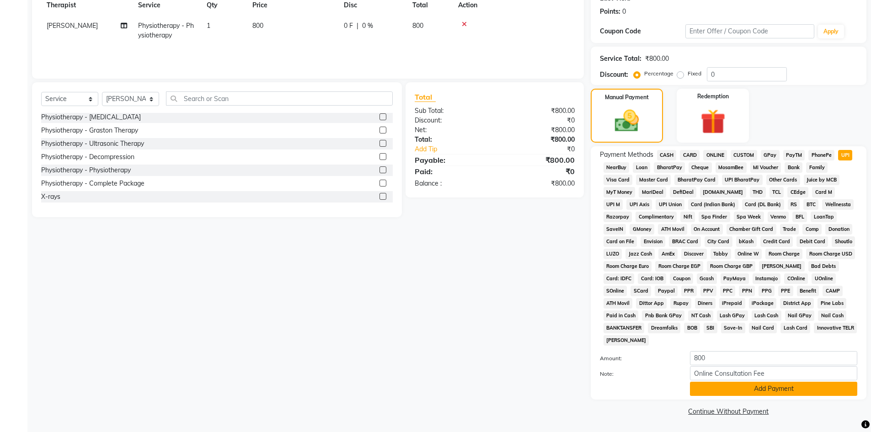
click at [749, 385] on button "Add Payment" at bounding box center [773, 389] width 167 height 14
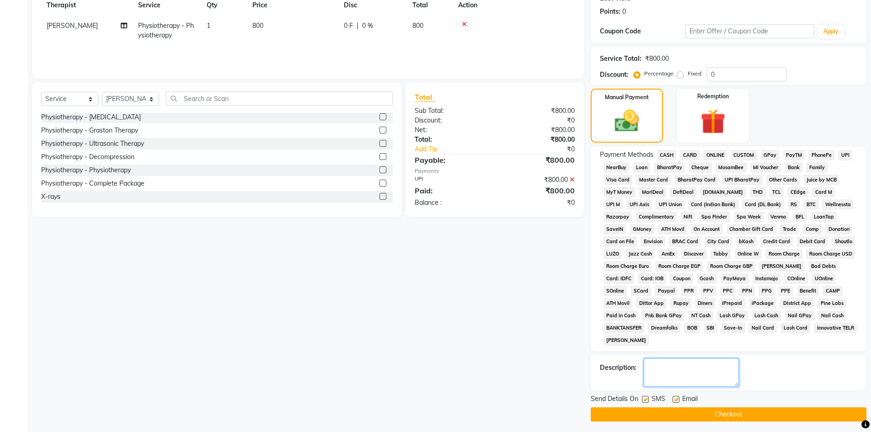
click at [729, 383] on textarea at bounding box center [691, 372] width 95 height 28
paste textarea "Adv Payment For Package"
type textarea "Adv Payment For Package"
click at [678, 401] on label at bounding box center [675, 399] width 7 height 7
click at [678, 401] on input "checkbox" at bounding box center [675, 400] width 6 height 6
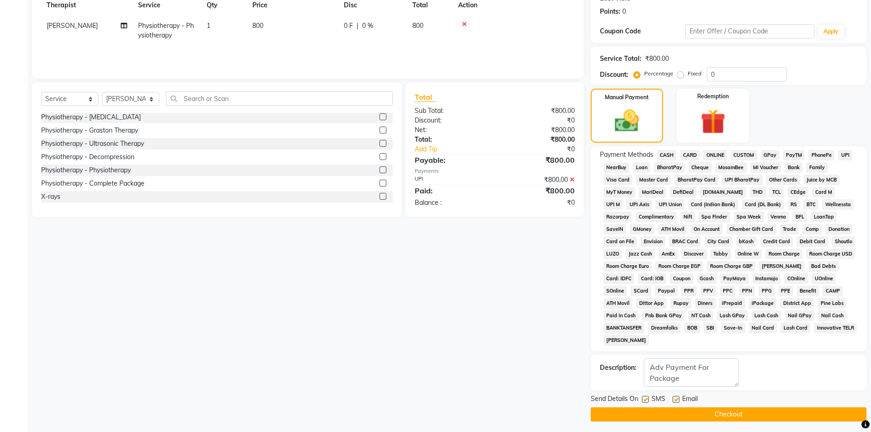
checkbox input "false"
click at [645, 403] on div at bounding box center [645, 401] width 6 height 10
click at [645, 401] on label at bounding box center [645, 399] width 7 height 7
click at [645, 401] on input "checkbox" at bounding box center [645, 400] width 6 height 6
checkbox input "false"
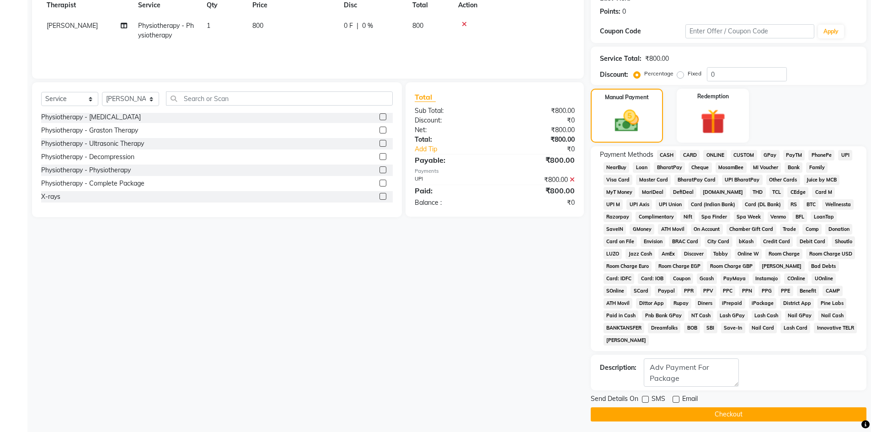
click at [647, 410] on button "Checkout" at bounding box center [729, 414] width 276 height 14
